Goal: Task Accomplishment & Management: Use online tool/utility

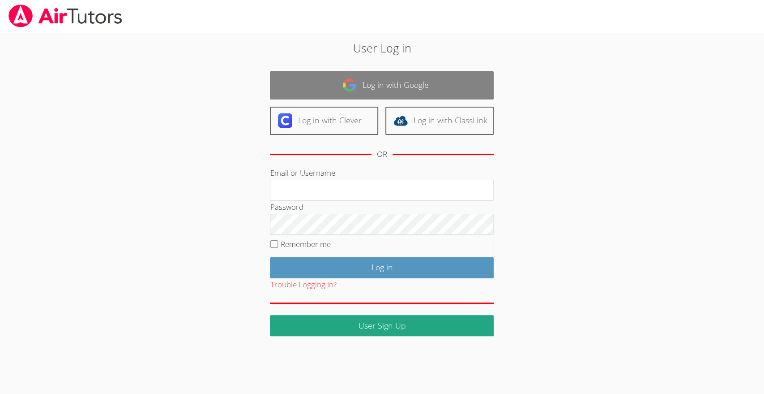
click at [443, 85] on link "Log in with Google" at bounding box center [382, 85] width 224 height 28
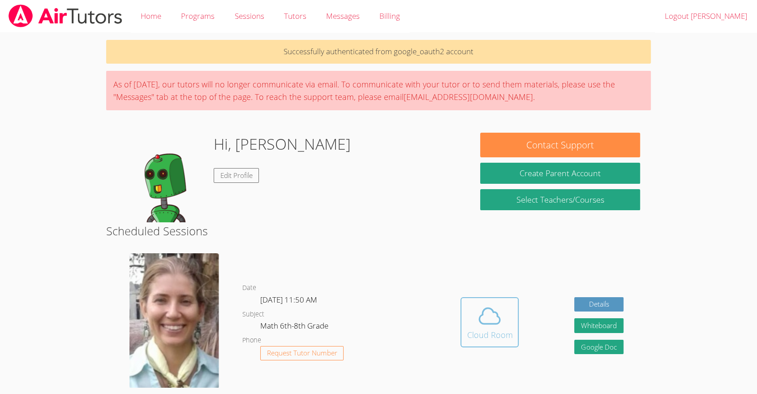
click at [505, 313] on span at bounding box center [490, 315] width 46 height 25
click at [600, 329] on button "Whiteboard" at bounding box center [598, 325] width 49 height 15
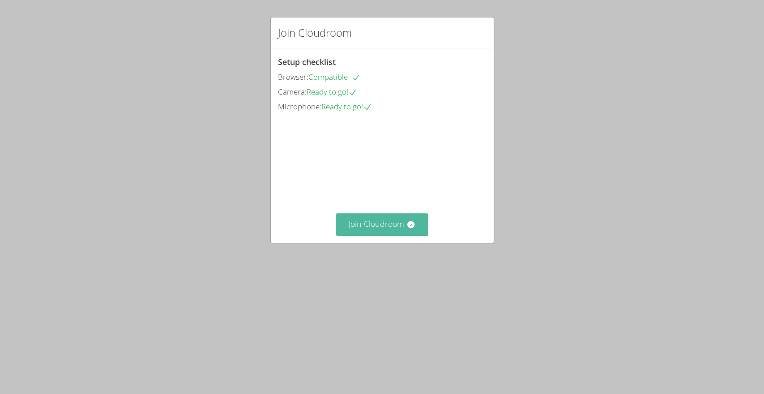
click at [395, 235] on button "Join Cloudroom" at bounding box center [382, 224] width 92 height 22
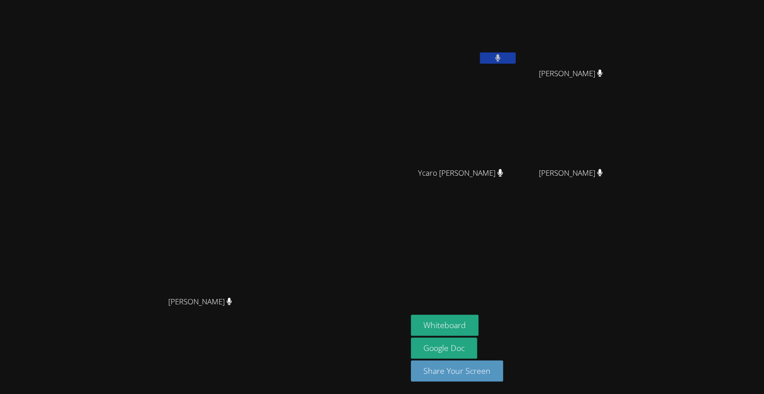
click at [516, 52] on button at bounding box center [498, 57] width 36 height 11
click at [271, 167] on video at bounding box center [204, 178] width 134 height 225
click at [518, 50] on video at bounding box center [464, 34] width 107 height 60
click at [516, 52] on button at bounding box center [498, 57] width 36 height 11
click at [516, 63] on button at bounding box center [498, 57] width 36 height 11
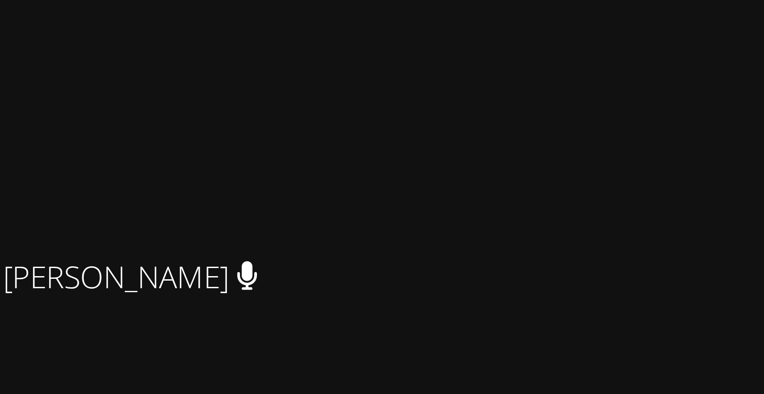
click at [628, 126] on video at bounding box center [574, 133] width 107 height 60
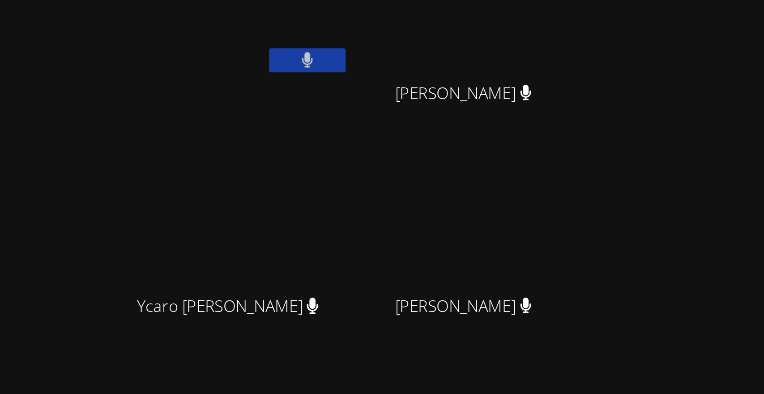
click at [516, 56] on button at bounding box center [498, 57] width 36 height 11
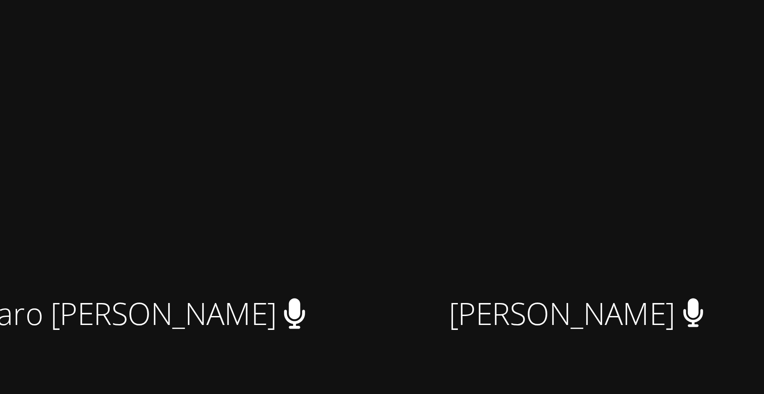
click at [518, 139] on video at bounding box center [464, 133] width 107 height 60
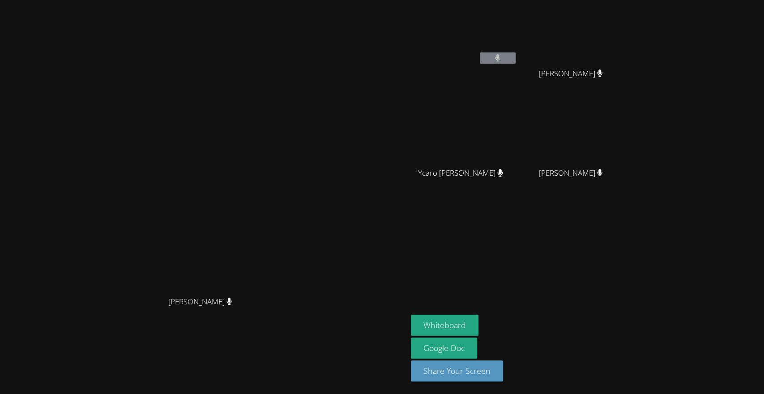
click at [271, 66] on video at bounding box center [204, 178] width 134 height 225
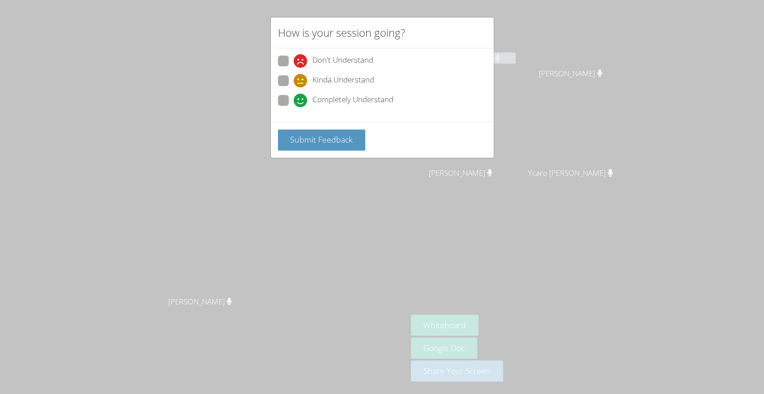
click at [282, 74] on div "Don't Understand Kinda Understand Completely Understand" at bounding box center [382, 84] width 209 height 56
click at [276, 81] on div "Don't Understand Kinda Understand Completely Understand" at bounding box center [382, 84] width 223 height 73
click at [294, 87] on span at bounding box center [294, 87] width 0 height 0
click at [294, 78] on input "Kinda Understand" at bounding box center [298, 79] width 8 height 8
radio input "true"
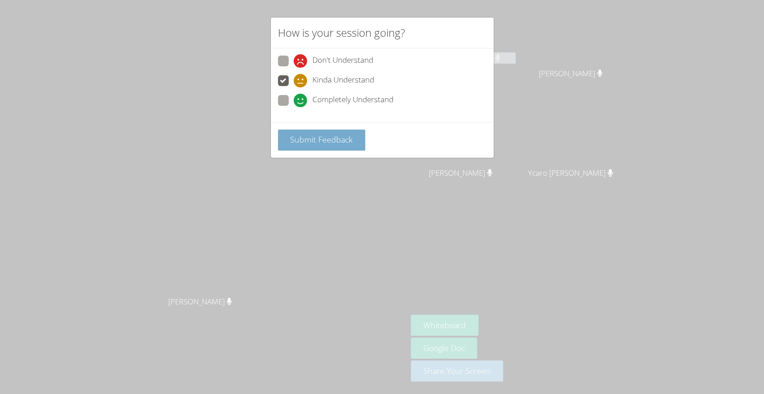
click at [307, 133] on button "Submit Feedback" at bounding box center [322, 139] width 88 height 21
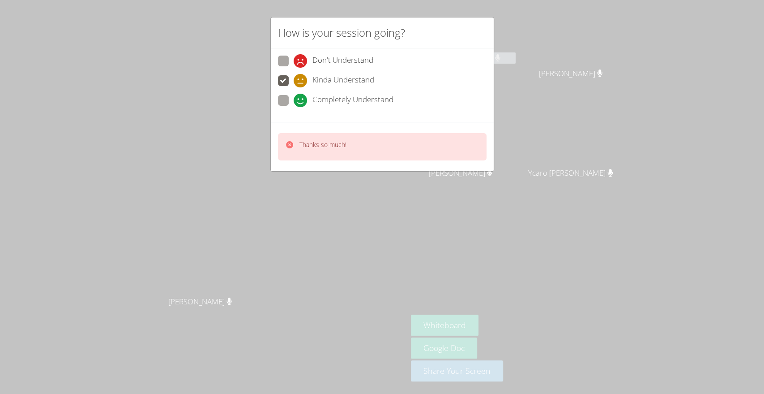
click at [338, 169] on div "Thanks so much!" at bounding box center [382, 146] width 223 height 49
